Goal: Task Accomplishment & Management: Use online tool/utility

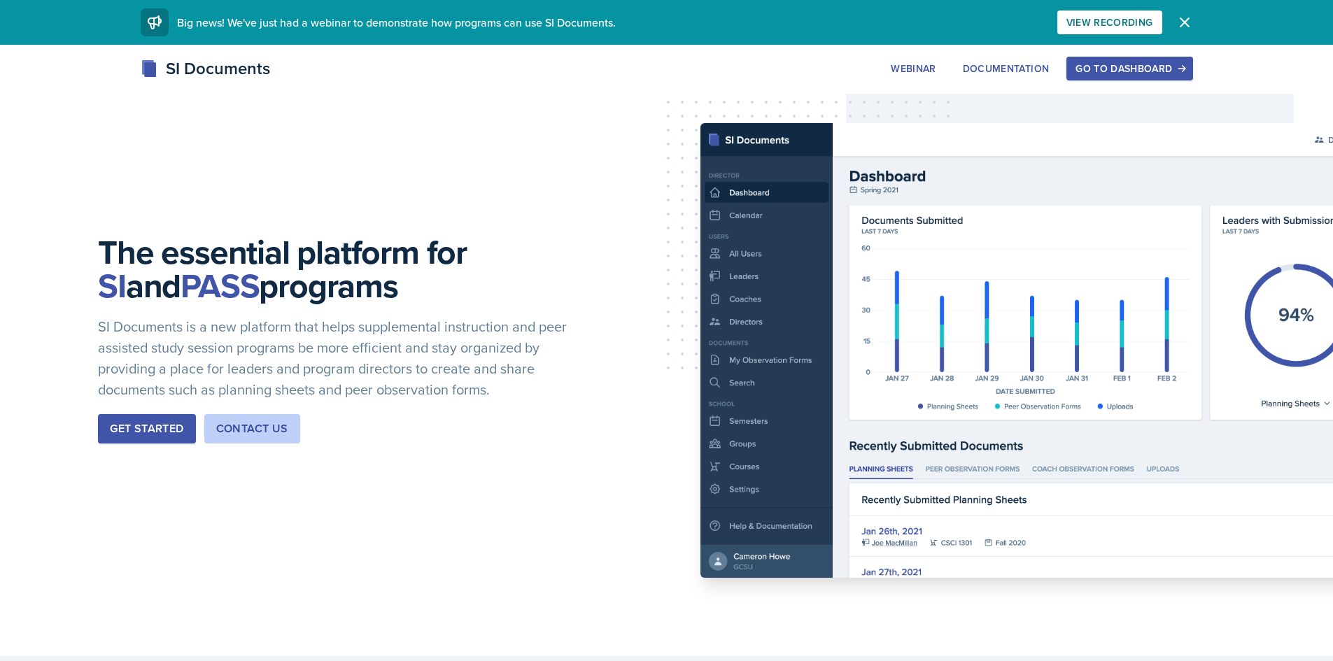
click at [1081, 66] on div "Go to Dashboard" at bounding box center [1129, 68] width 108 height 11
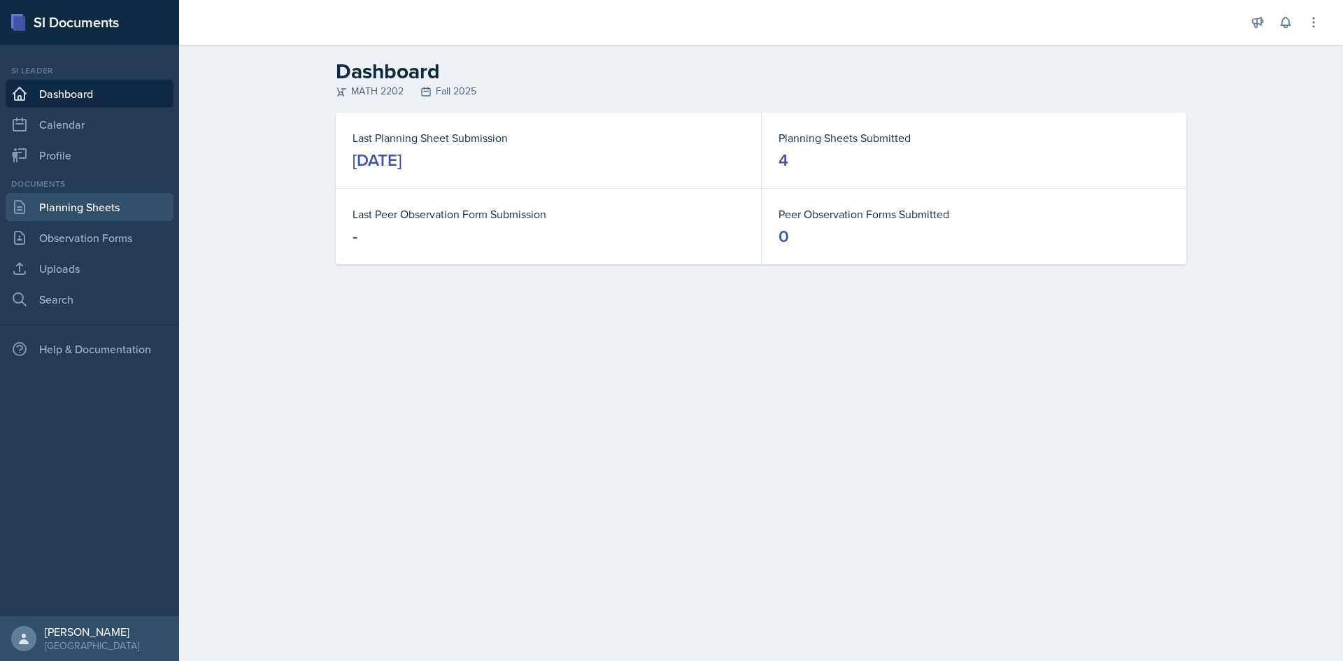
click at [75, 201] on link "Planning Sheets" at bounding box center [90, 207] width 168 height 28
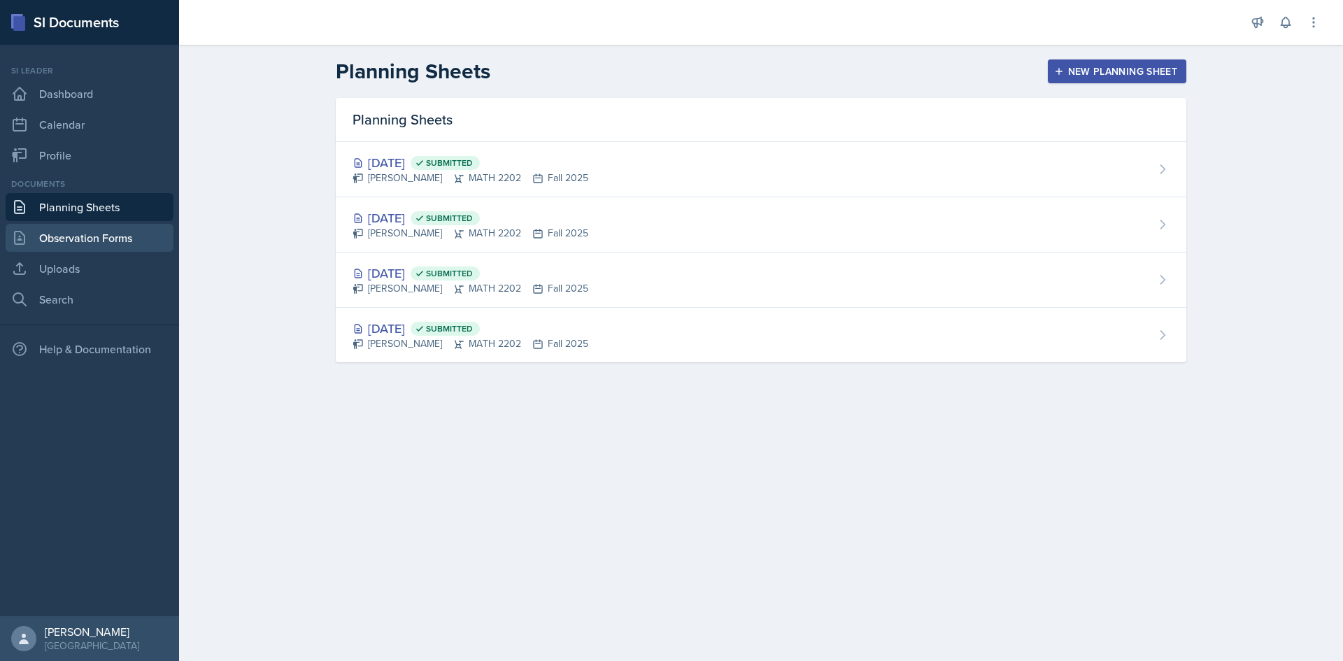
click at [75, 230] on link "Observation Forms" at bounding box center [90, 238] width 168 height 28
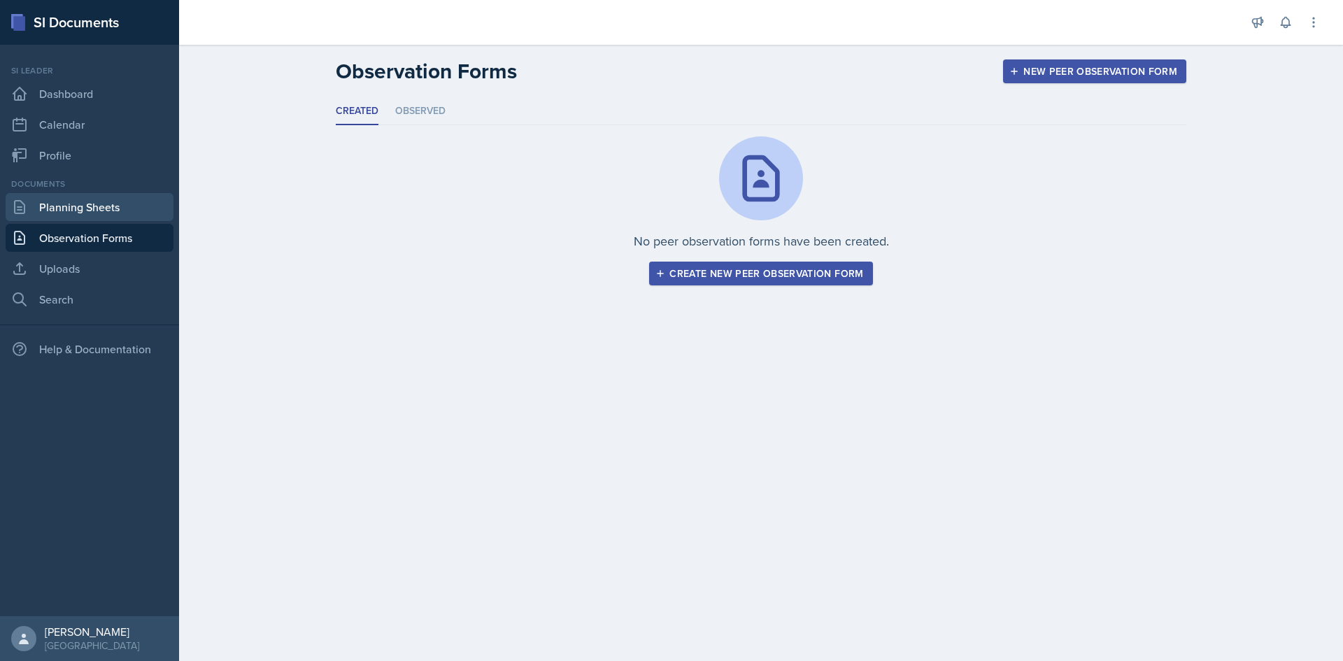
click at [77, 216] on link "Planning Sheets" at bounding box center [90, 207] width 168 height 28
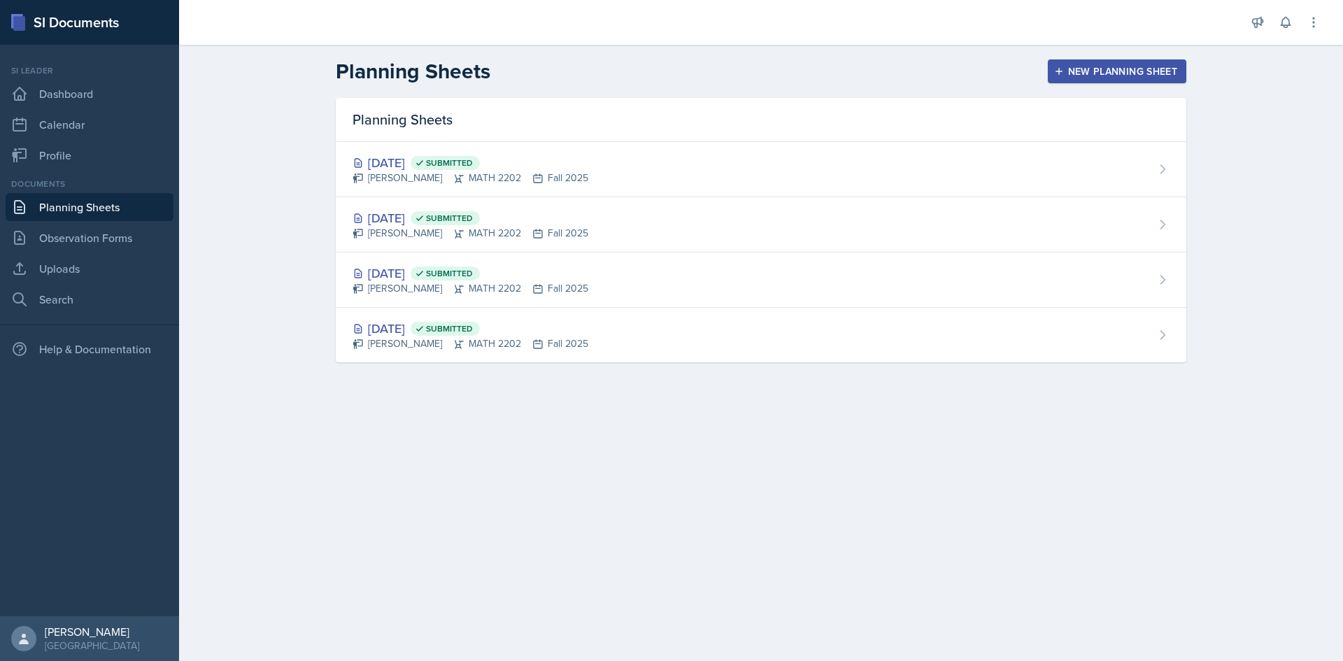
click at [1088, 70] on div "New Planning Sheet" at bounding box center [1117, 71] width 120 height 11
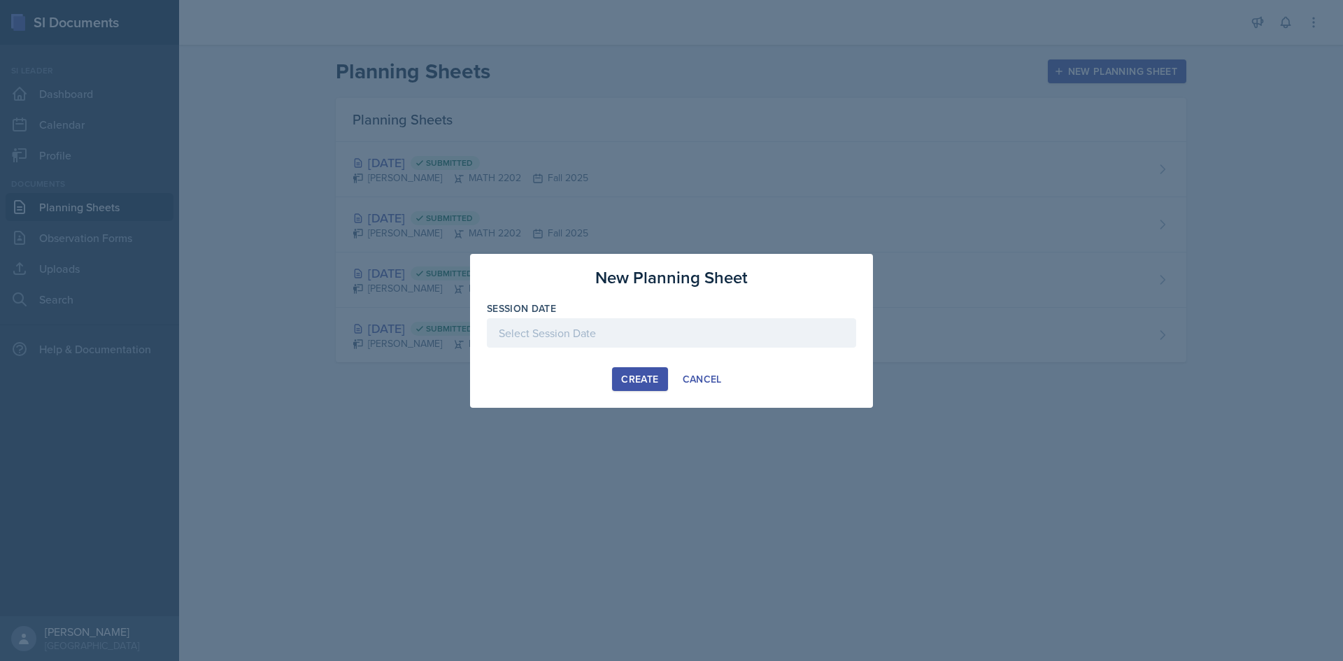
click at [597, 325] on div at bounding box center [671, 332] width 369 height 29
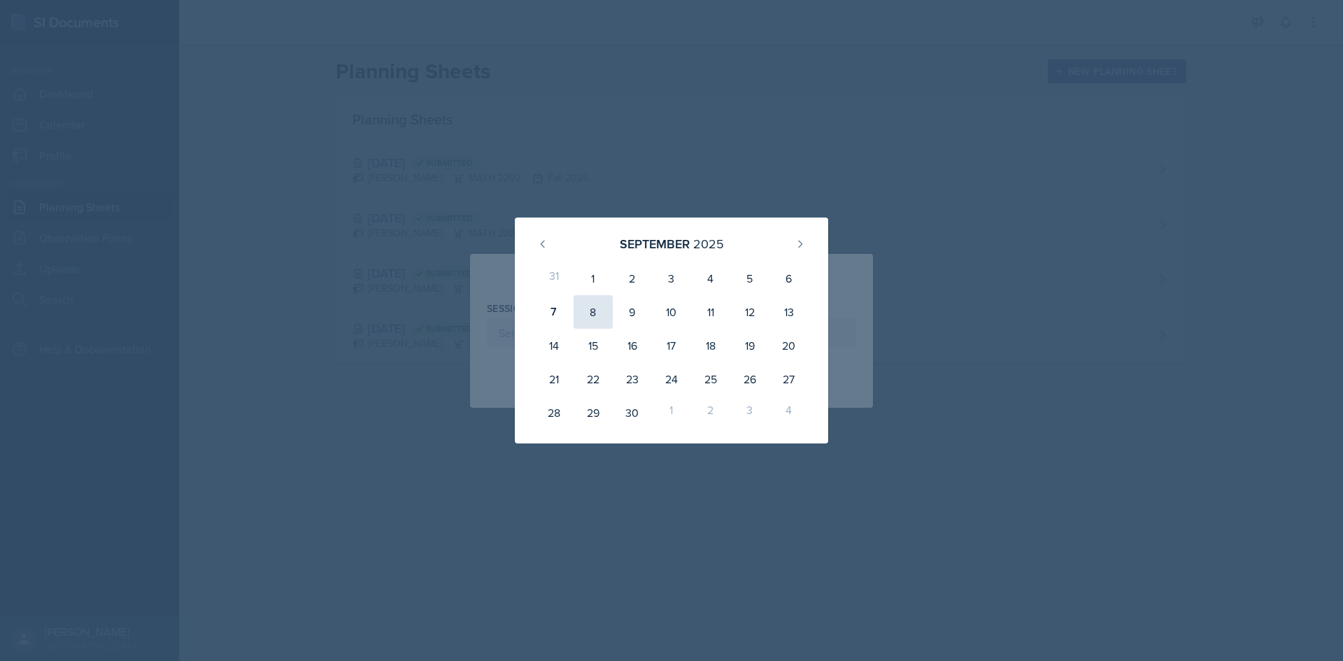
click at [593, 316] on div "8" at bounding box center [593, 312] width 39 height 34
type input "[DATE]"
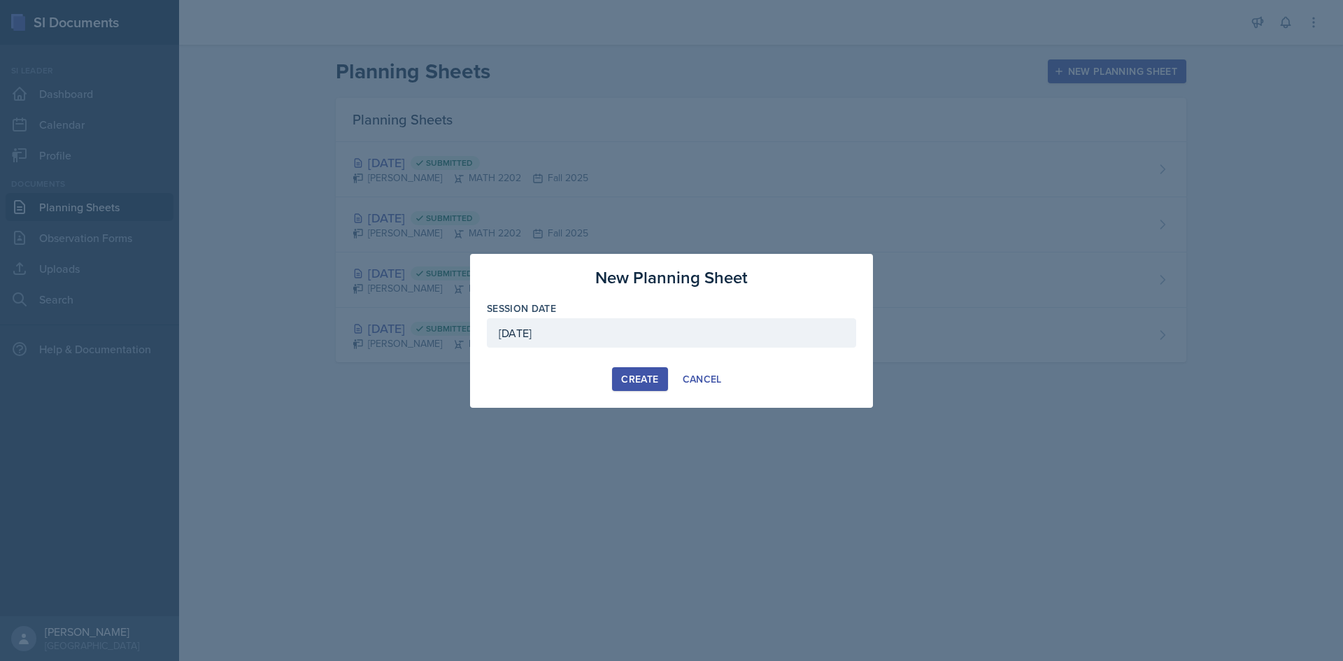
click at [630, 377] on div "Create" at bounding box center [639, 379] width 37 height 11
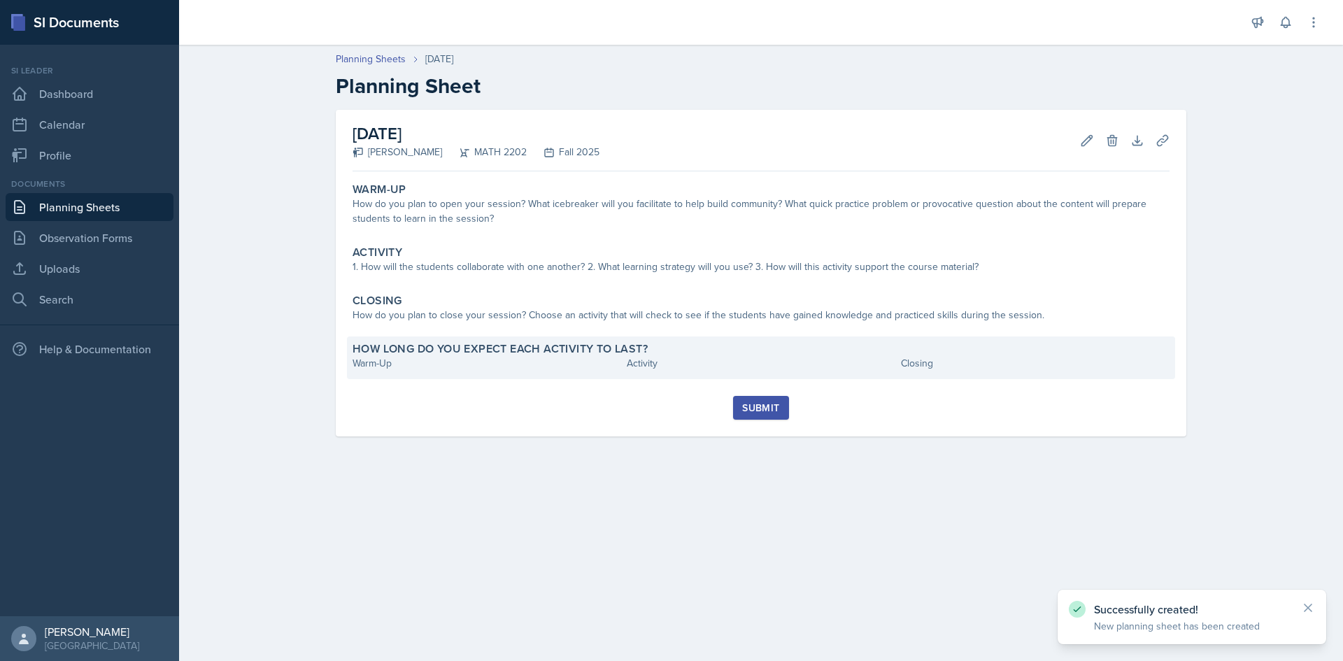
click at [662, 345] on div "How long do you expect each activity to last?" at bounding box center [761, 349] width 817 height 14
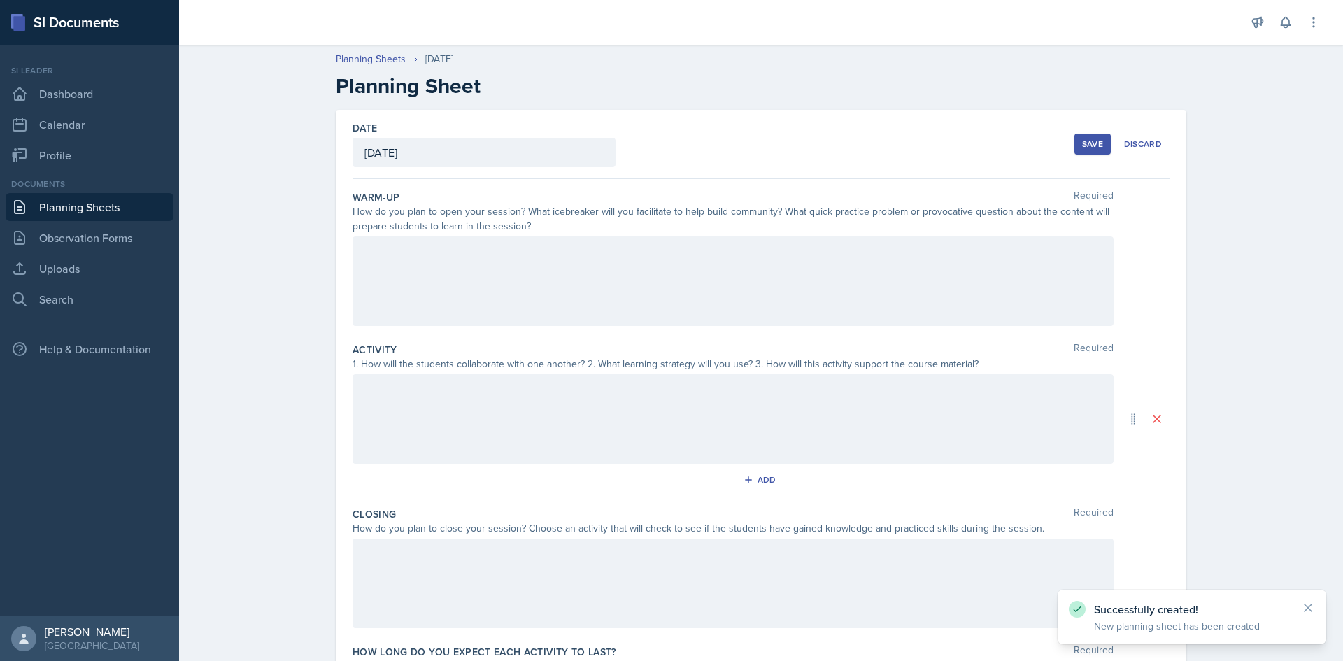
click at [498, 254] on div at bounding box center [733, 281] width 761 height 90
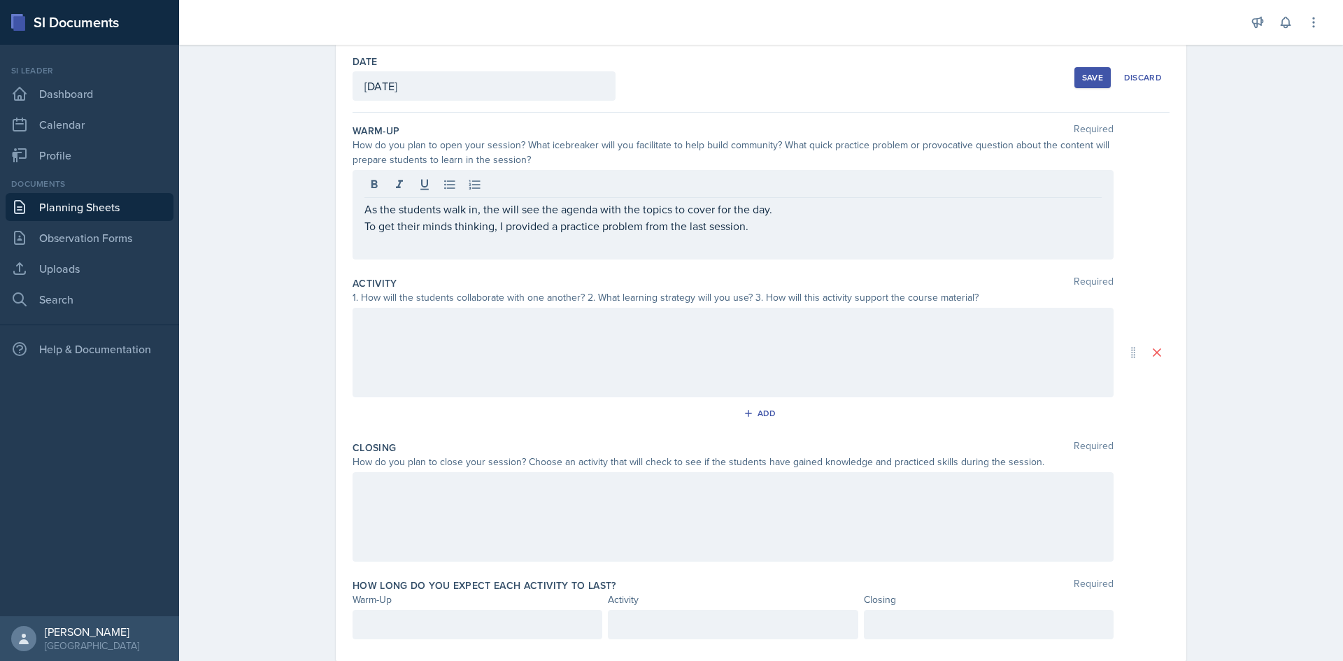
scroll to position [70, 0]
